Goal: Task Accomplishment & Management: Complete application form

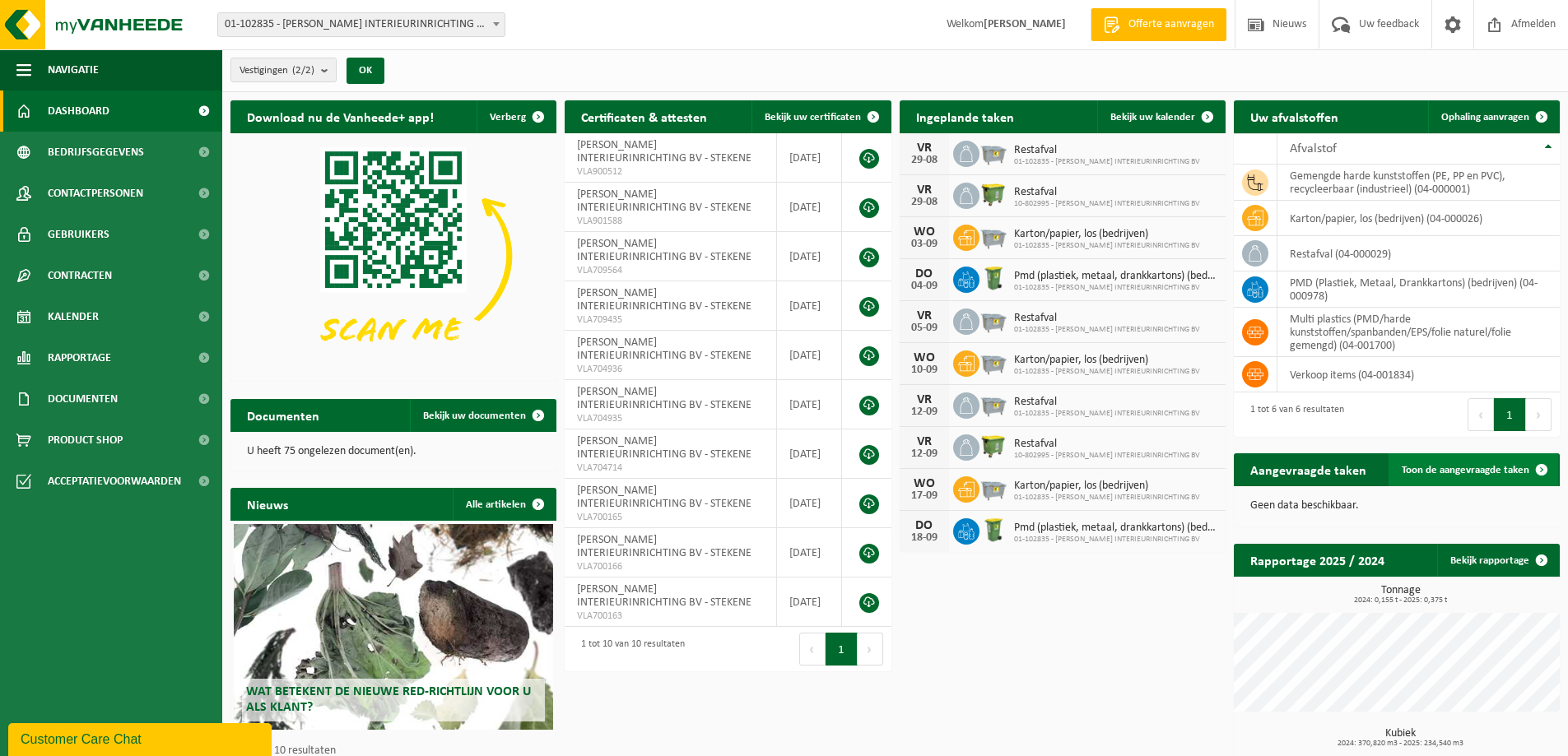
click at [1450, 474] on span "Toon de aangevraagde taken" at bounding box center [1465, 470] width 127 height 10
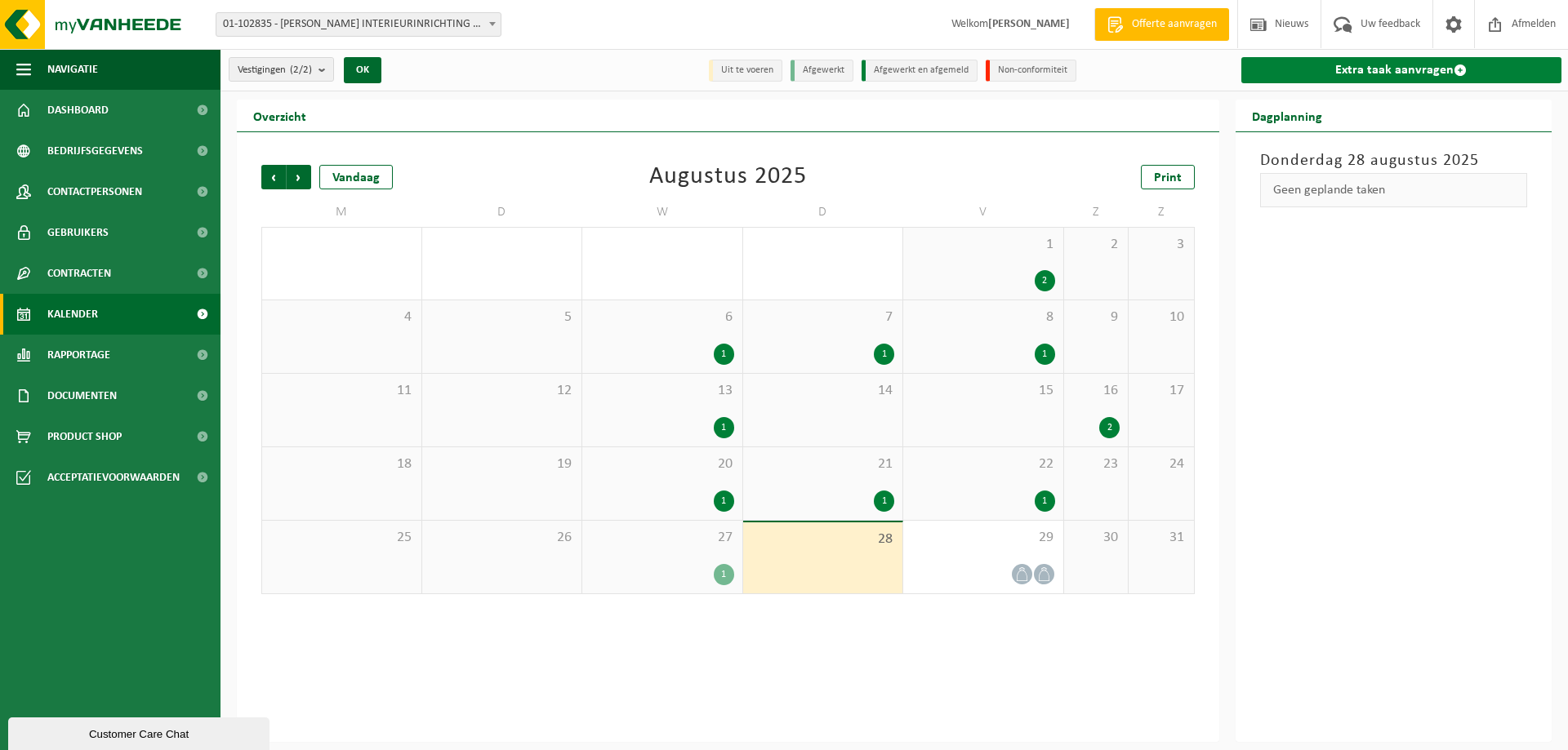
click at [1370, 69] on link "Extra taak aanvragen" at bounding box center [1401, 70] width 320 height 26
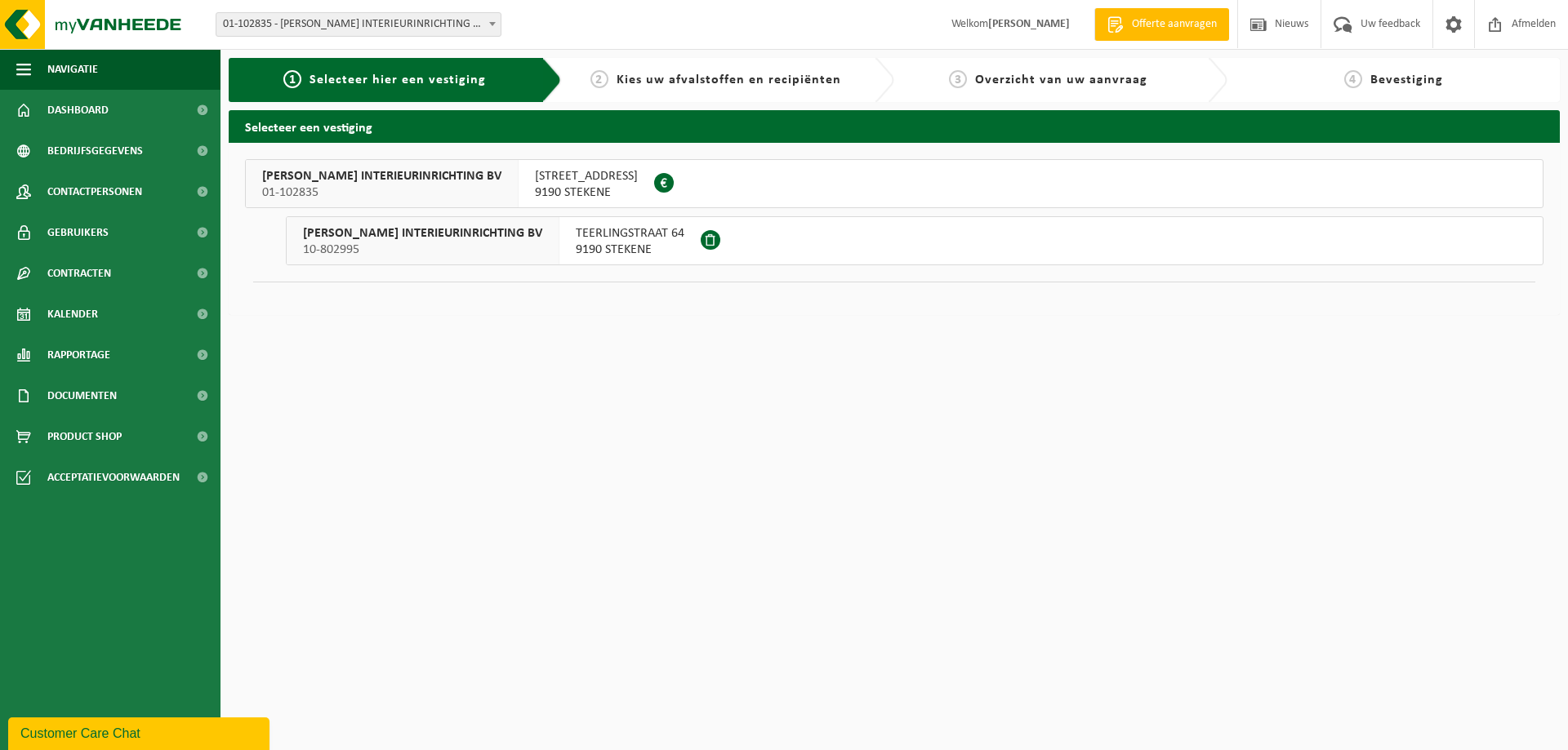
click at [673, 177] on span at bounding box center [663, 182] width 20 height 20
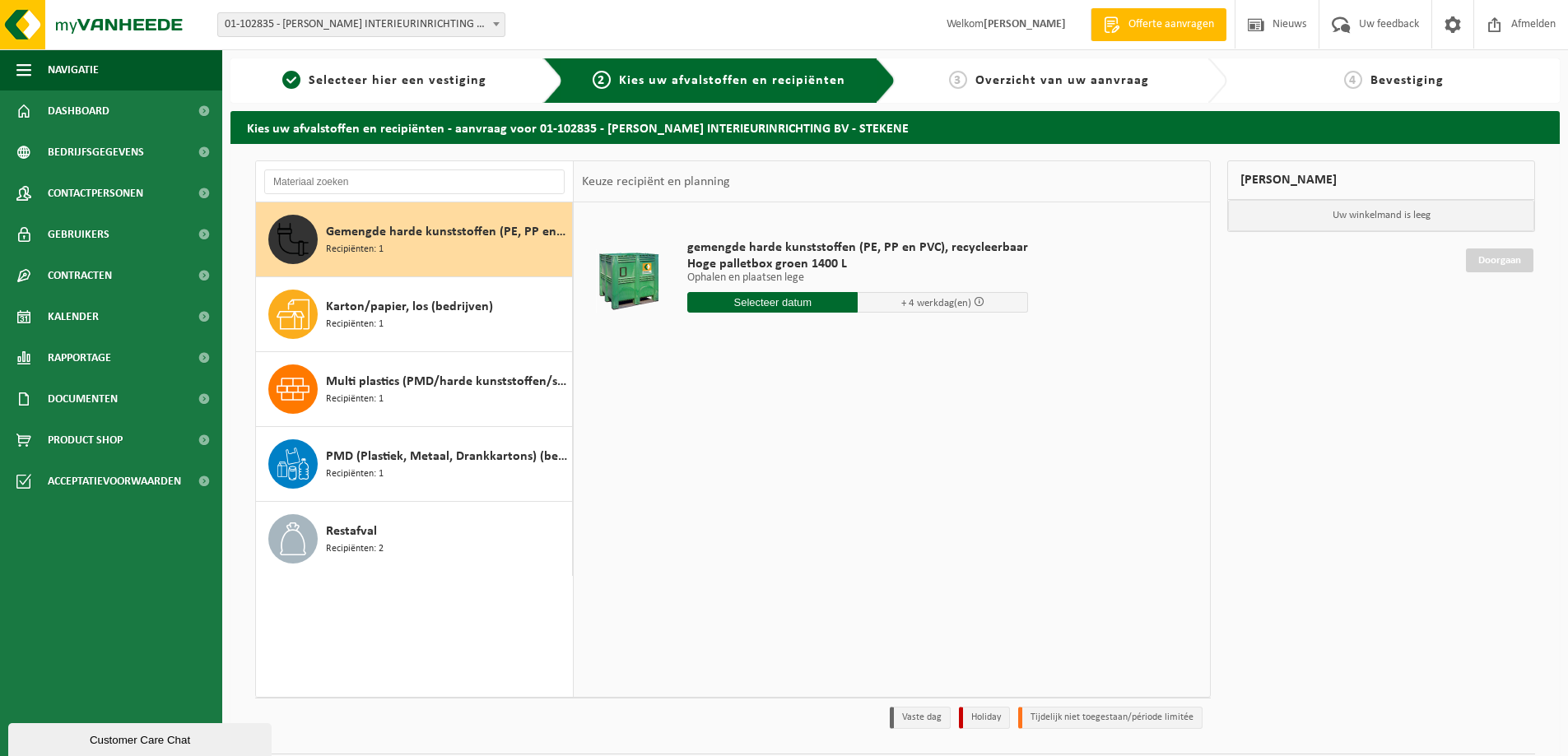
click at [806, 304] on input "text" at bounding box center [773, 302] width 171 height 21
click at [813, 502] on div "29" at bounding box center [818, 501] width 29 height 26
type input "Van 2025-08-29"
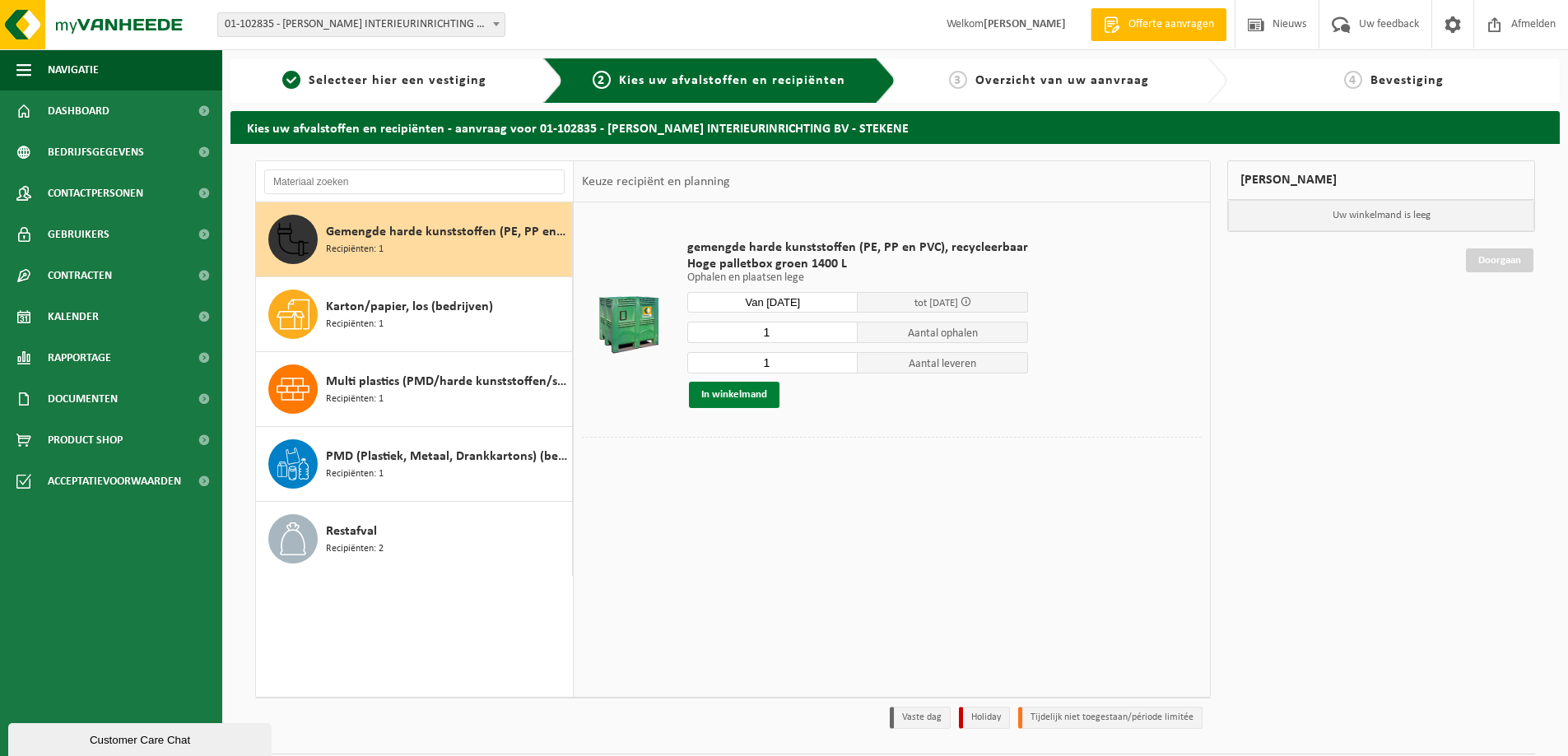
click at [738, 390] on button "In winkelmand" at bounding box center [734, 395] width 91 height 26
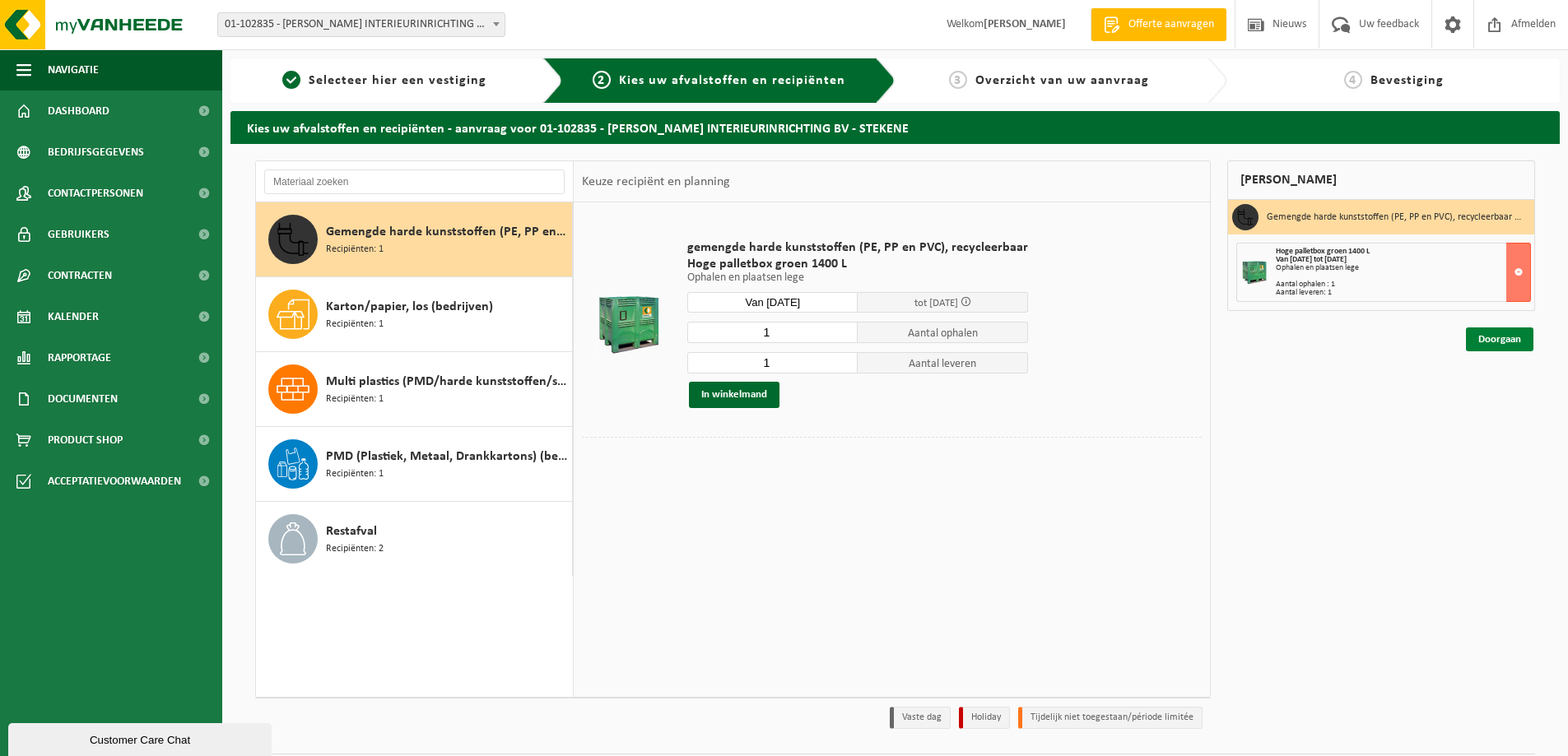
click at [1486, 335] on link "Doorgaan" at bounding box center [1500, 339] width 68 height 24
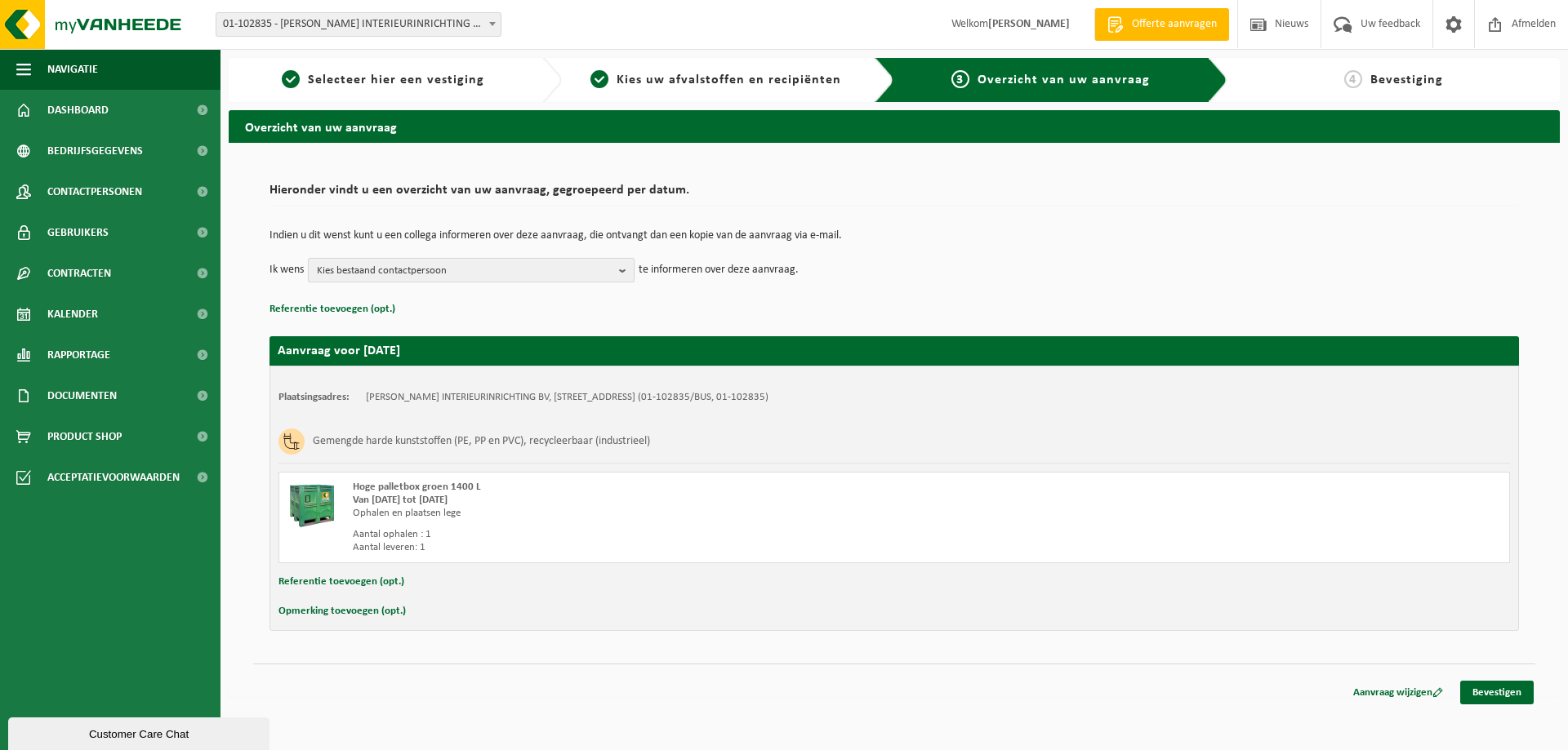
click at [557, 258] on button "Kies bestaand contactpersoon" at bounding box center [471, 270] width 326 height 25
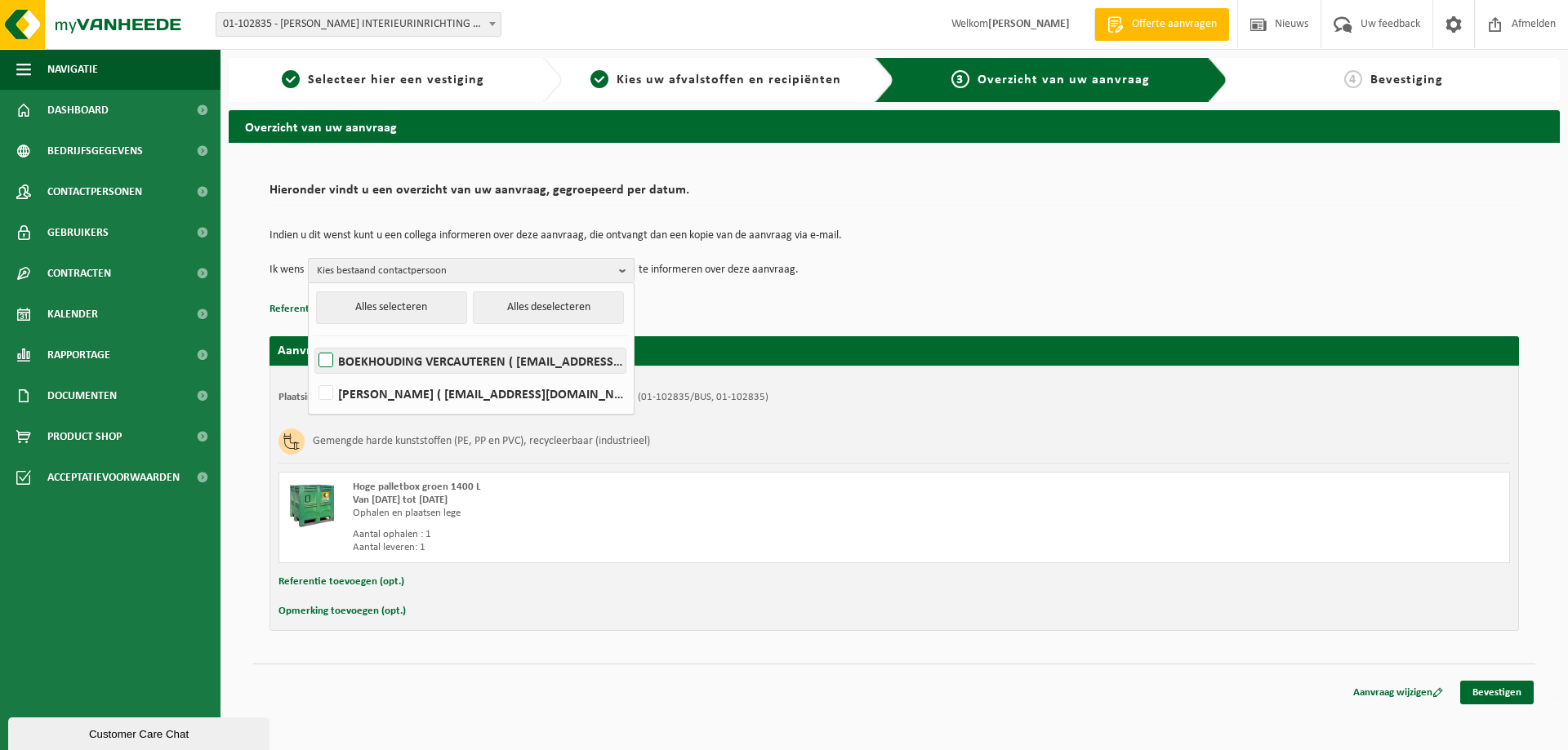
click at [531, 362] on label "BOEKHOUDING VERCAUTEREN ( boekhouding@tvinterieur.be )" at bounding box center [470, 361] width 310 height 25
click at [313, 340] on input "BOEKHOUDING VERCAUTEREN ( boekhouding@tvinterieur.be )" at bounding box center [312, 339] width 1 height 1
checkbox input "true"
click at [802, 343] on h2 "Aanvraag voor 2025-08-29" at bounding box center [894, 351] width 1249 height 29
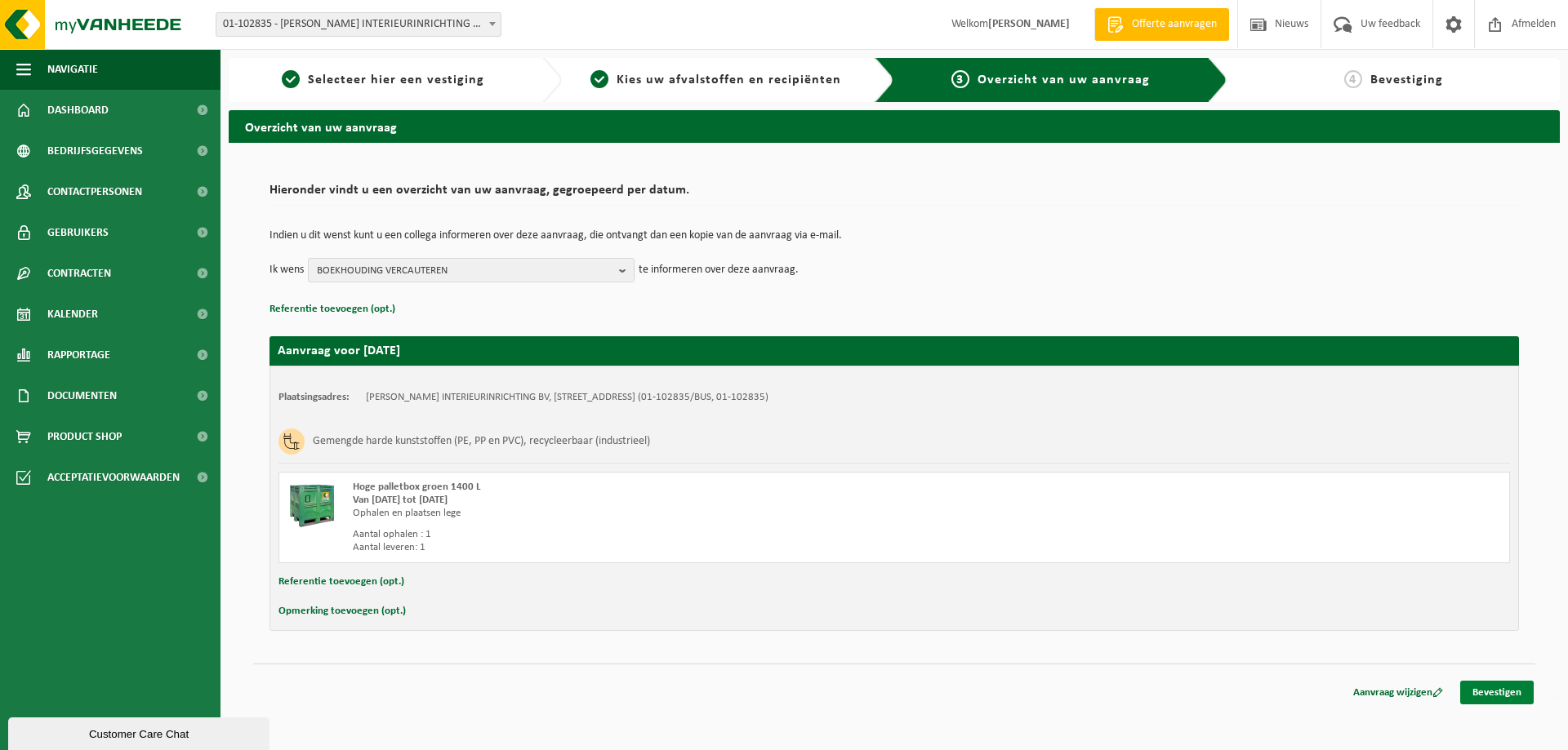
click at [1506, 687] on link "Bevestigen" at bounding box center [1497, 693] width 74 height 24
